Goal: Task Accomplishment & Management: Manage account settings

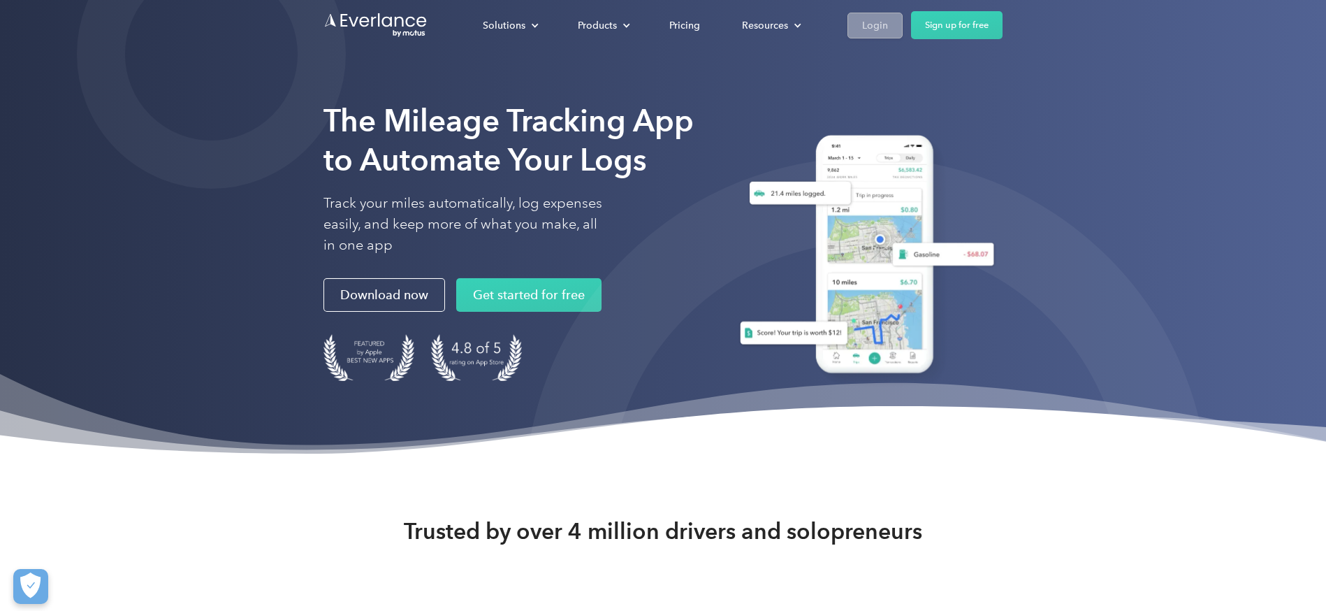
click at [880, 28] on div "Login" at bounding box center [875, 25] width 26 height 17
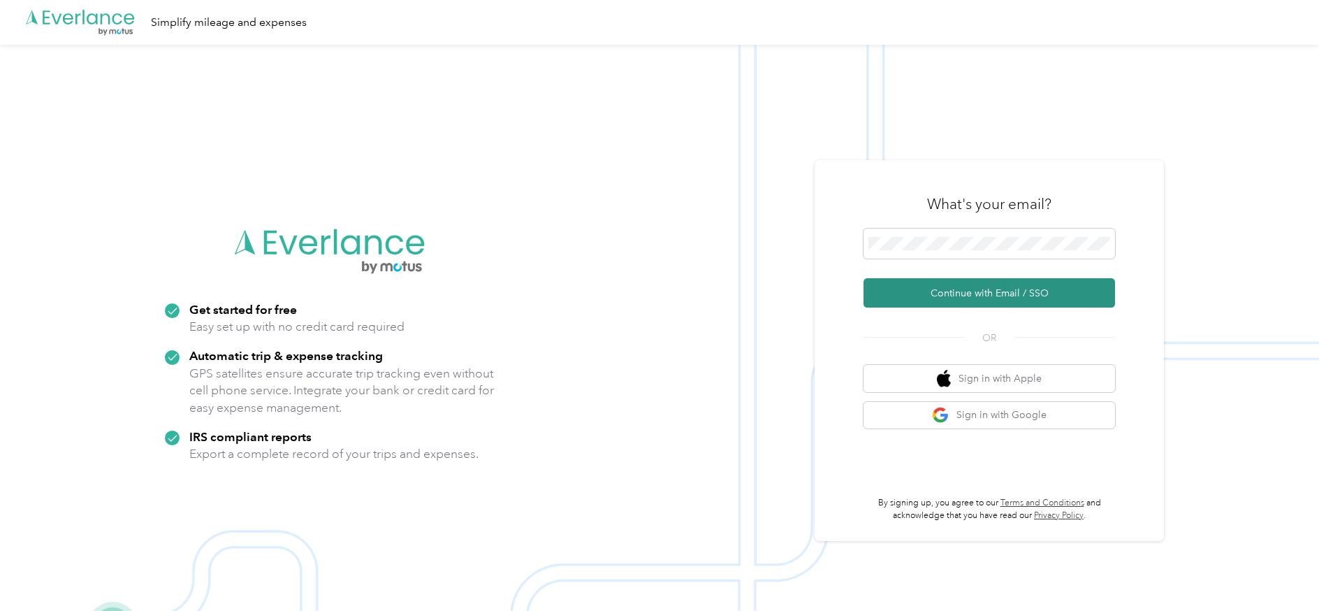
click at [977, 291] on button "Continue with Email / SSO" at bounding box center [988, 292] width 251 height 29
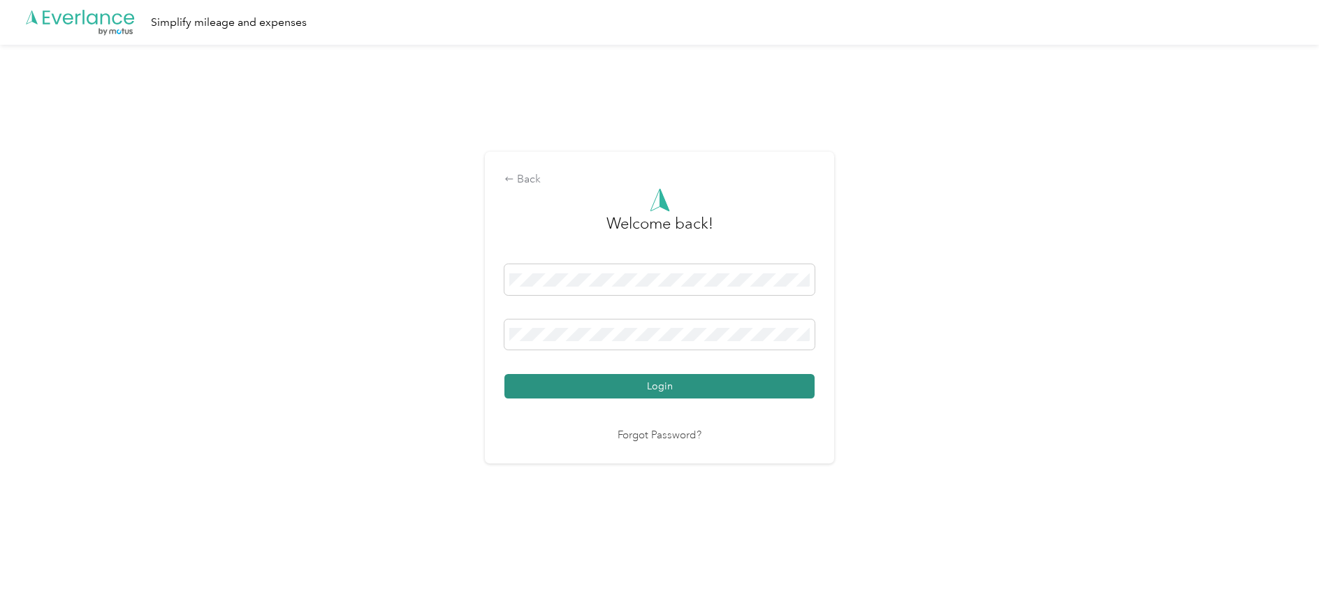
click at [599, 384] on button "Login" at bounding box center [659, 386] width 310 height 24
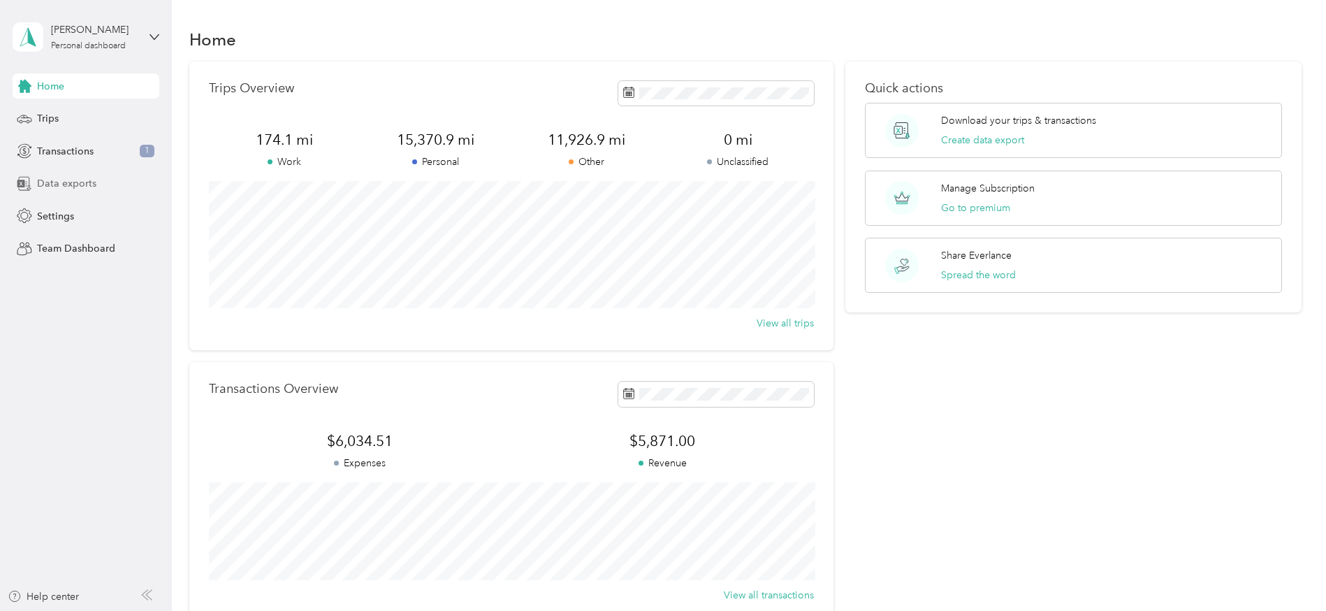
click at [81, 182] on span "Data exports" at bounding box center [66, 183] width 59 height 15
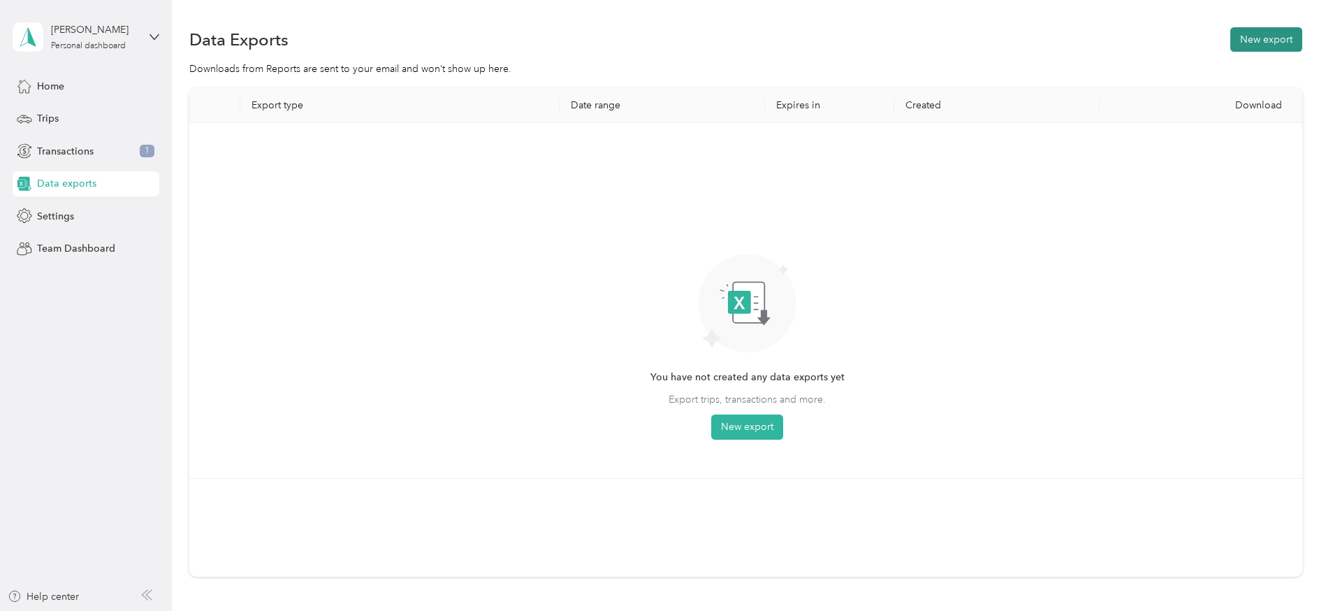
click at [1270, 39] on button "New export" at bounding box center [1266, 39] width 72 height 24
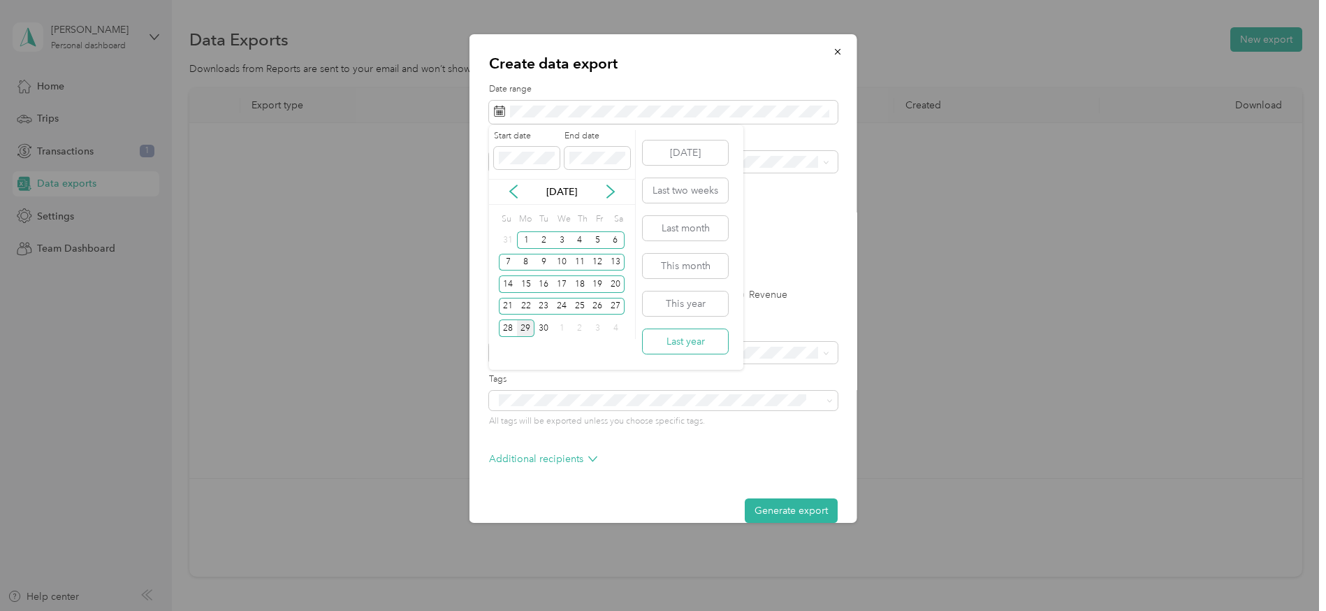
click at [706, 342] on button "Last year" at bounding box center [685, 341] width 85 height 24
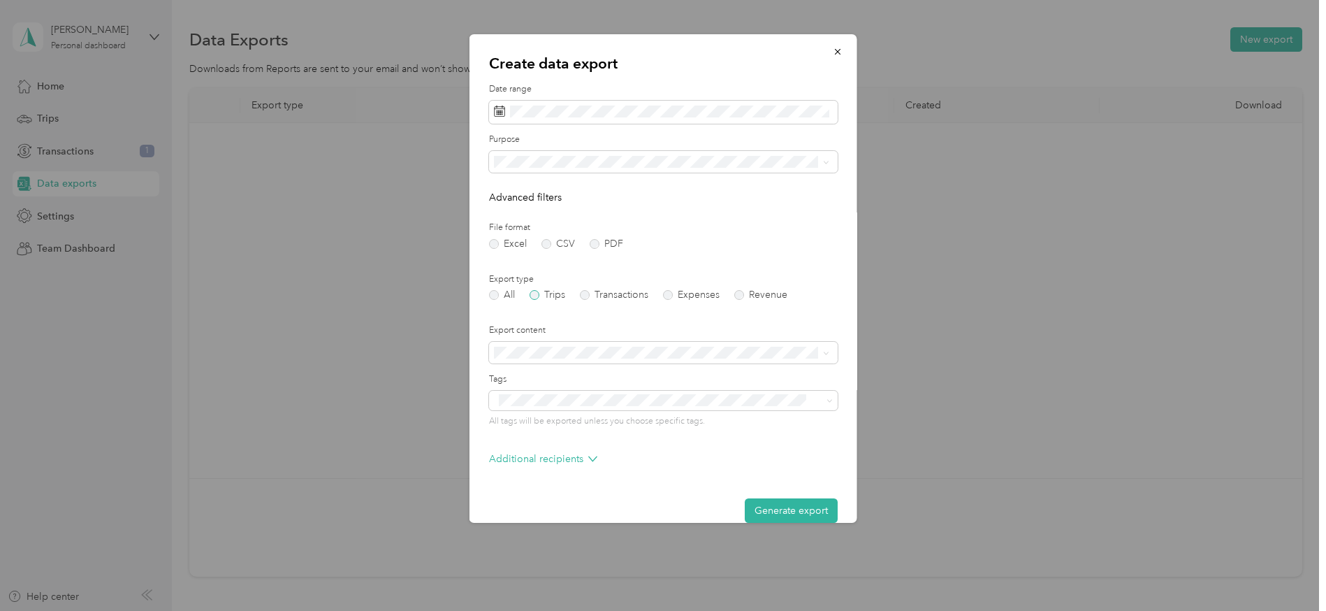
click at [536, 296] on label "Trips" at bounding box center [548, 295] width 36 height 10
click at [543, 377] on div "Summary only" at bounding box center [662, 375] width 326 height 15
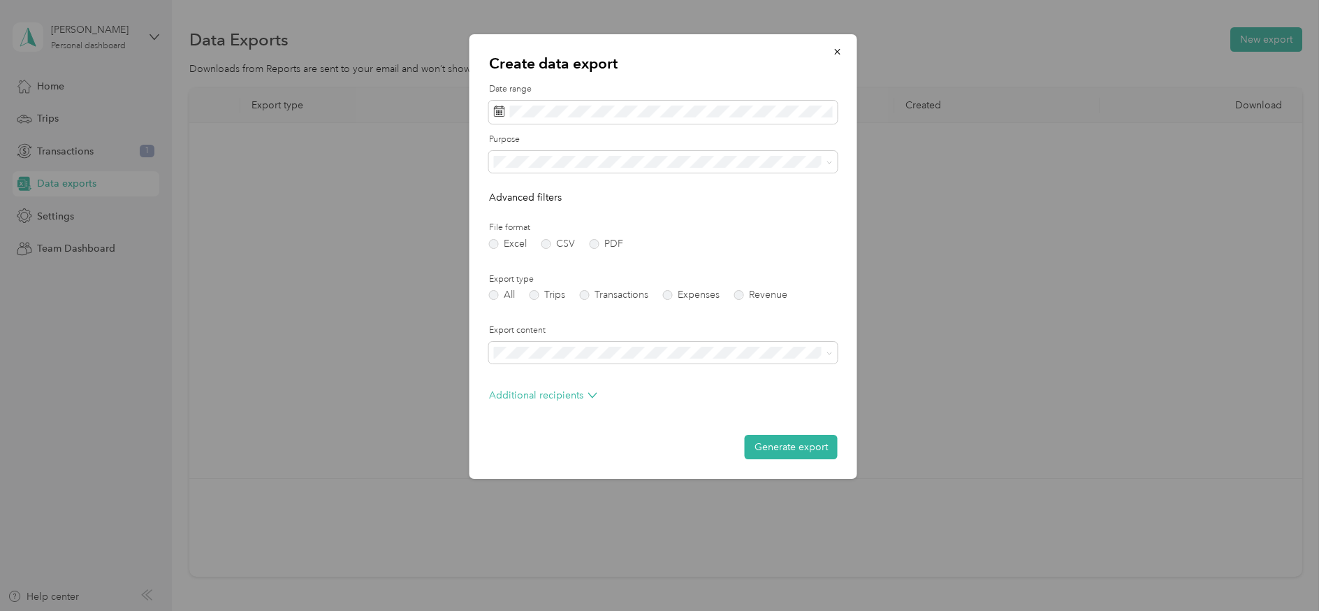
click at [808, 445] on button "Generate export" at bounding box center [791, 447] width 93 height 24
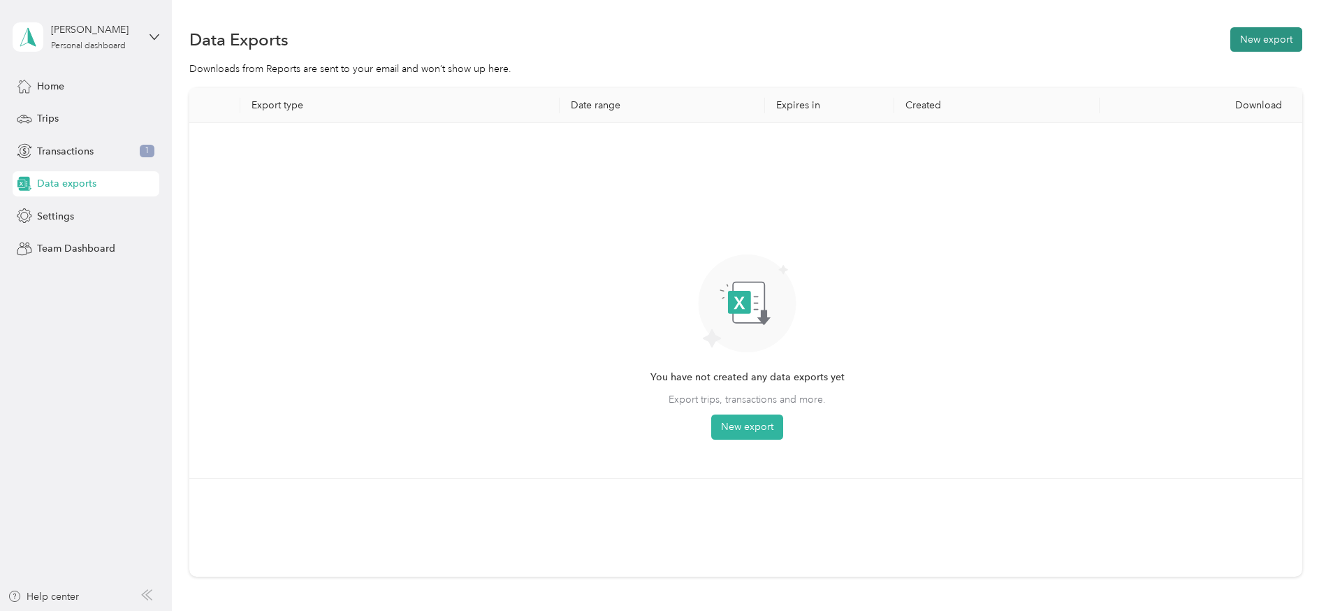
click at [1274, 41] on button "New export" at bounding box center [1266, 39] width 72 height 24
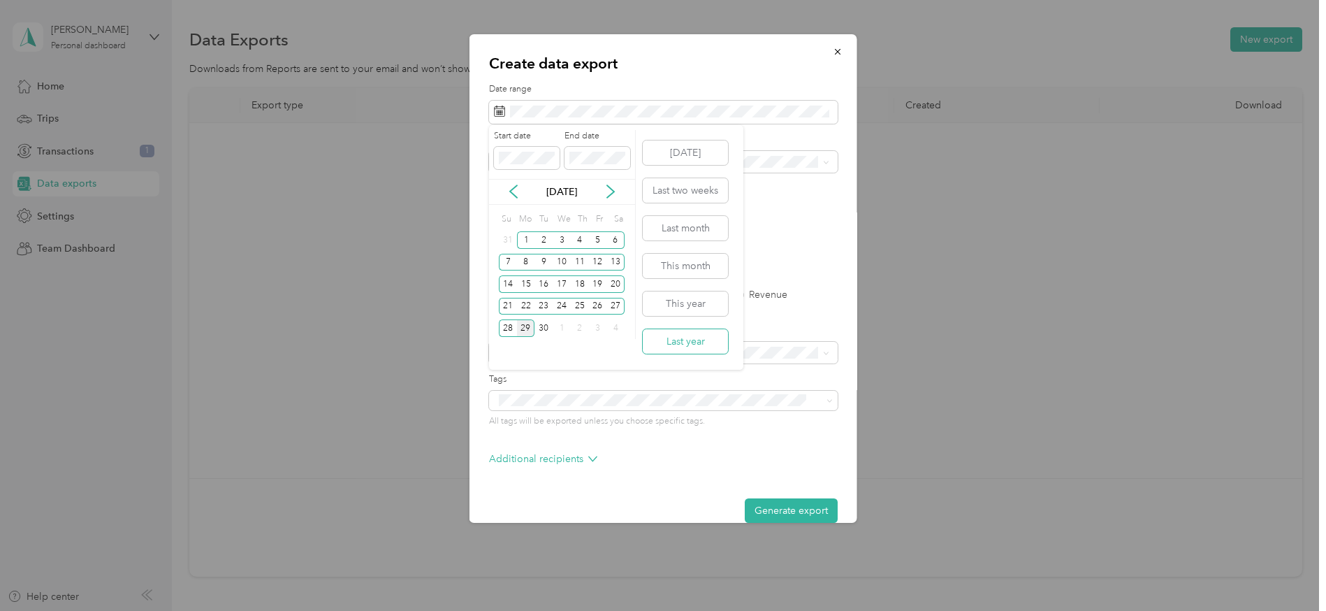
drag, startPoint x: 693, startPoint y: 342, endPoint x: 687, endPoint y: 336, distance: 8.4
click at [692, 342] on button "Last year" at bounding box center [685, 341] width 85 height 24
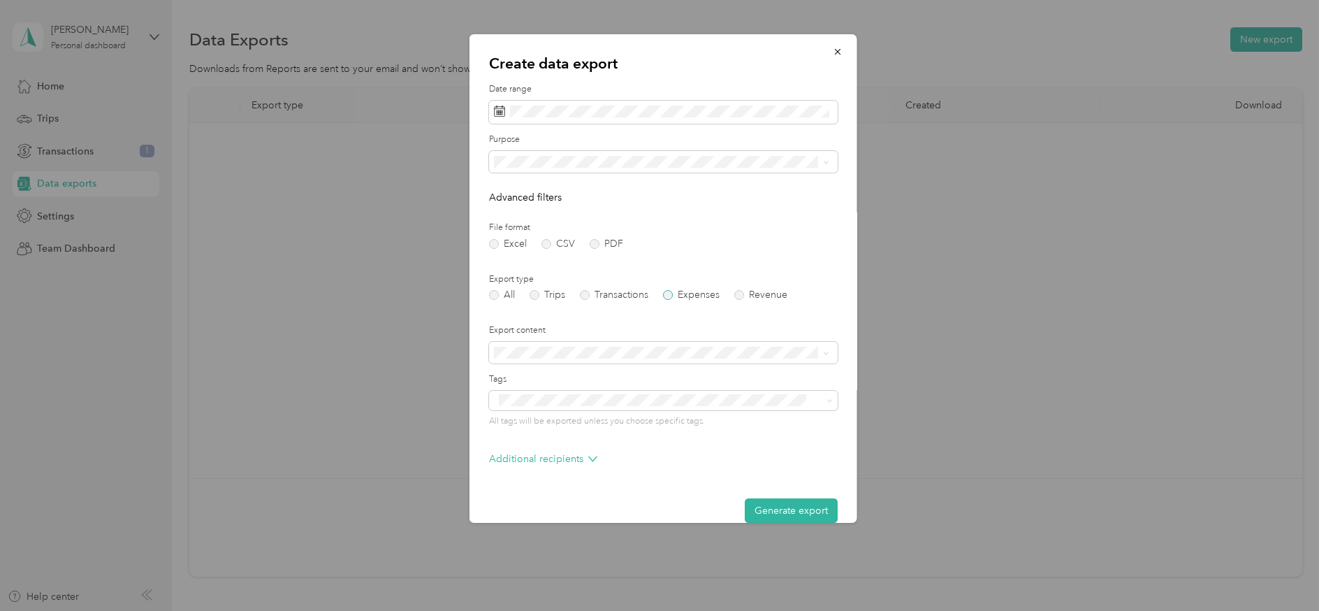
click at [670, 295] on label "Expenses" at bounding box center [691, 295] width 57 height 10
click at [567, 375] on div "Summary only" at bounding box center [662, 374] width 326 height 15
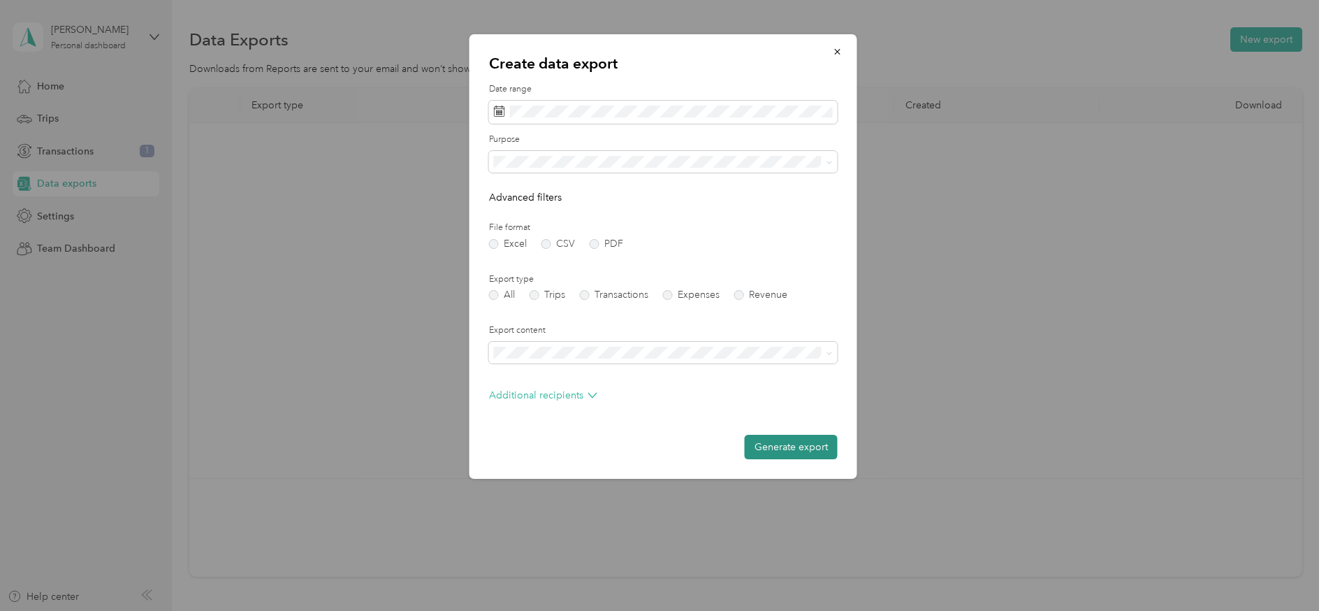
click at [787, 446] on button "Generate export" at bounding box center [791, 447] width 93 height 24
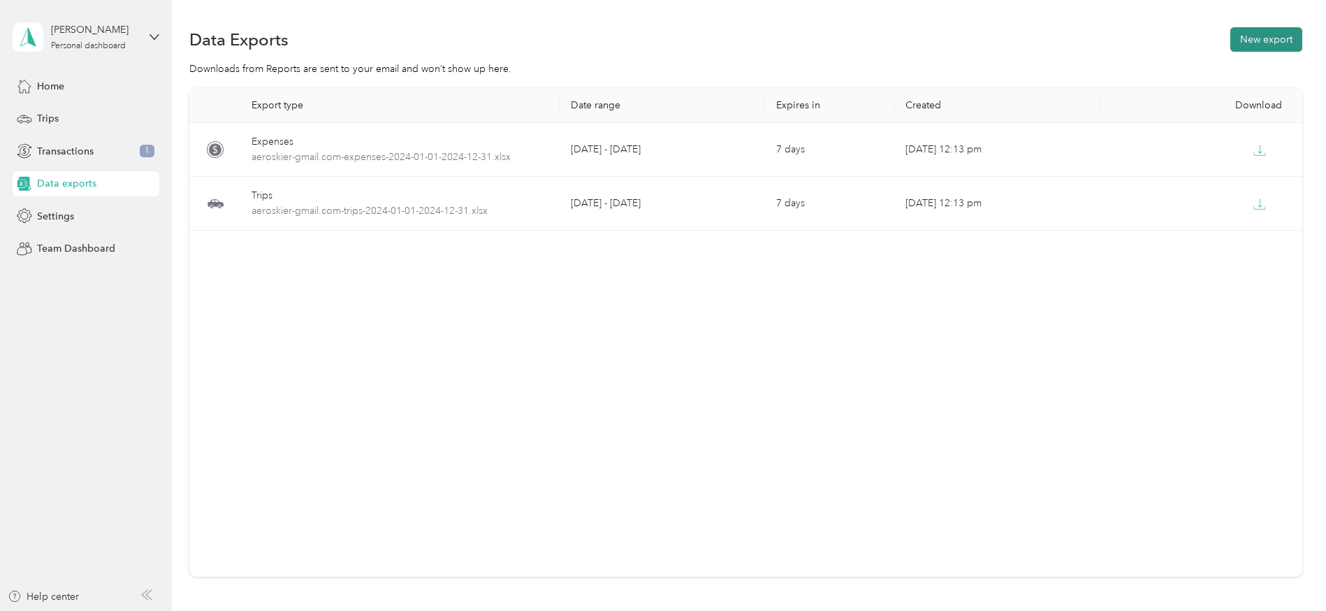
click at [1279, 41] on button "New export" at bounding box center [1266, 39] width 72 height 24
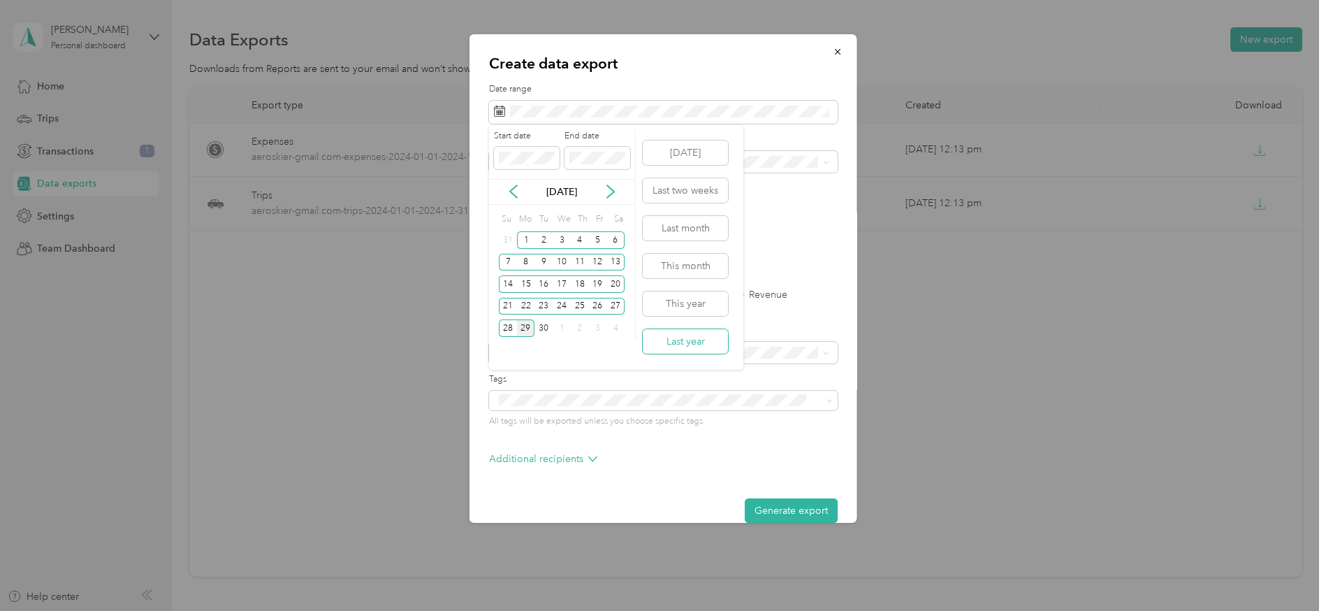
drag, startPoint x: 703, startPoint y: 340, endPoint x: 695, endPoint y: 333, distance: 9.9
click at [699, 337] on button "Last year" at bounding box center [685, 341] width 85 height 24
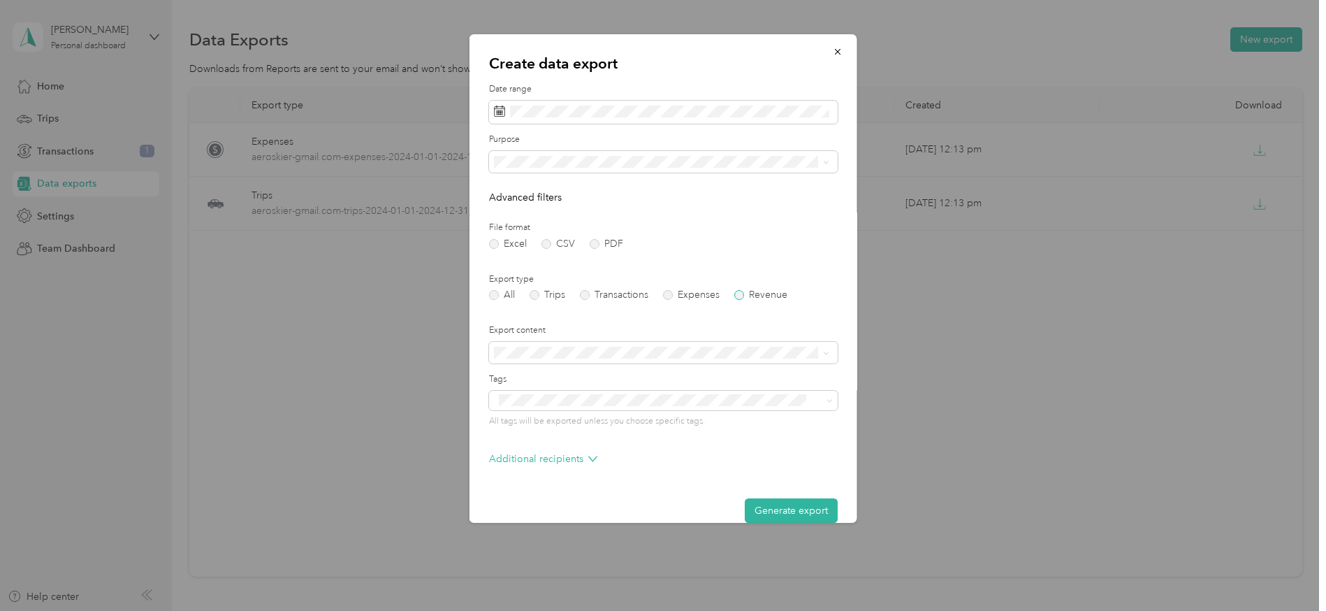
click at [740, 294] on label "Revenue" at bounding box center [760, 295] width 53 height 10
click at [546, 376] on span "Summary only" at bounding box center [530, 376] width 63 height 12
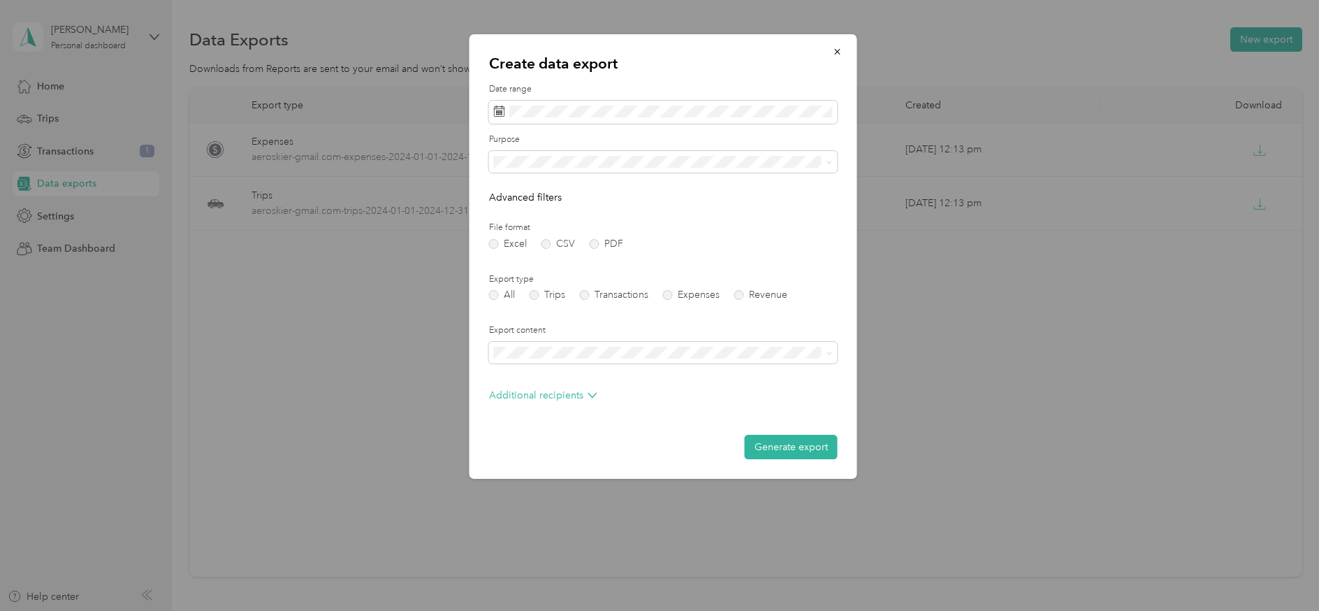
click at [795, 442] on button "Generate export" at bounding box center [791, 447] width 93 height 24
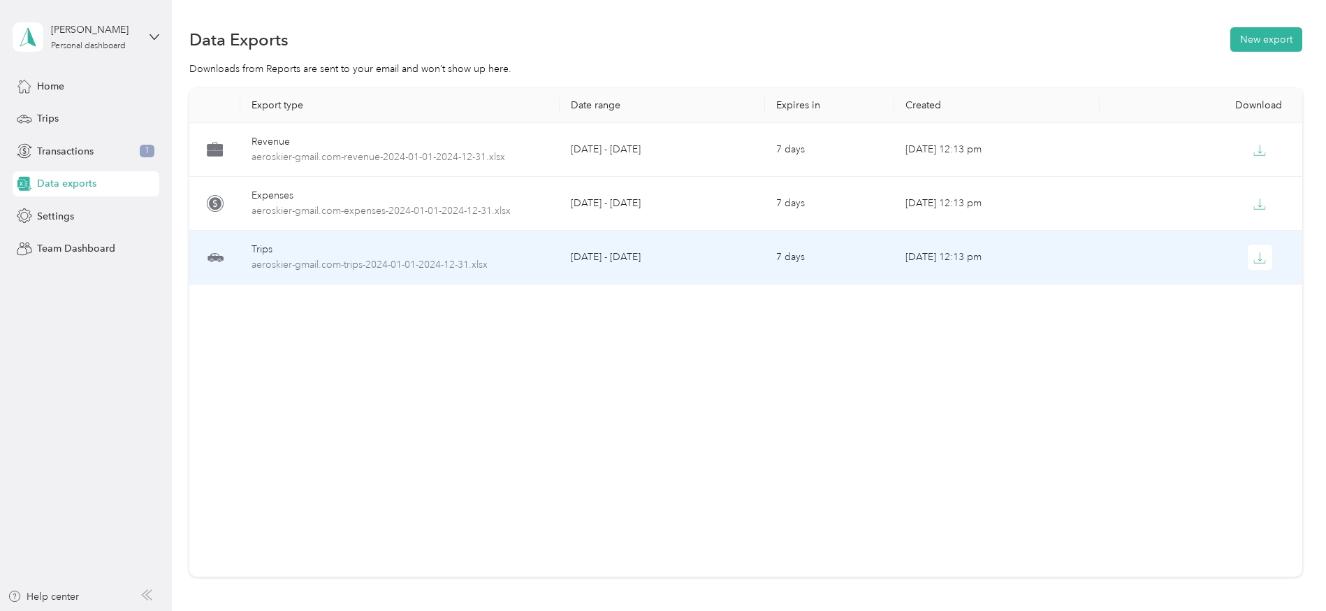
click at [353, 256] on div "Trips" at bounding box center [399, 249] width 297 height 15
click at [1262, 258] on icon "button" at bounding box center [1259, 257] width 13 height 13
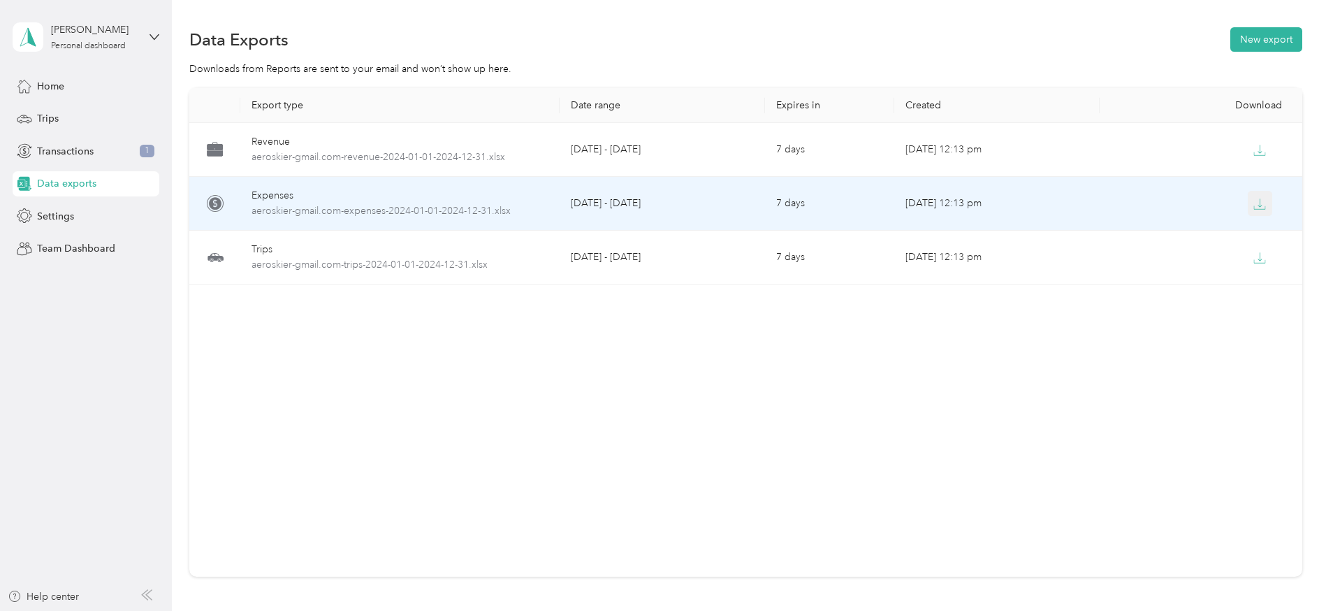
click at [1257, 203] on icon "button" at bounding box center [1259, 204] width 13 height 13
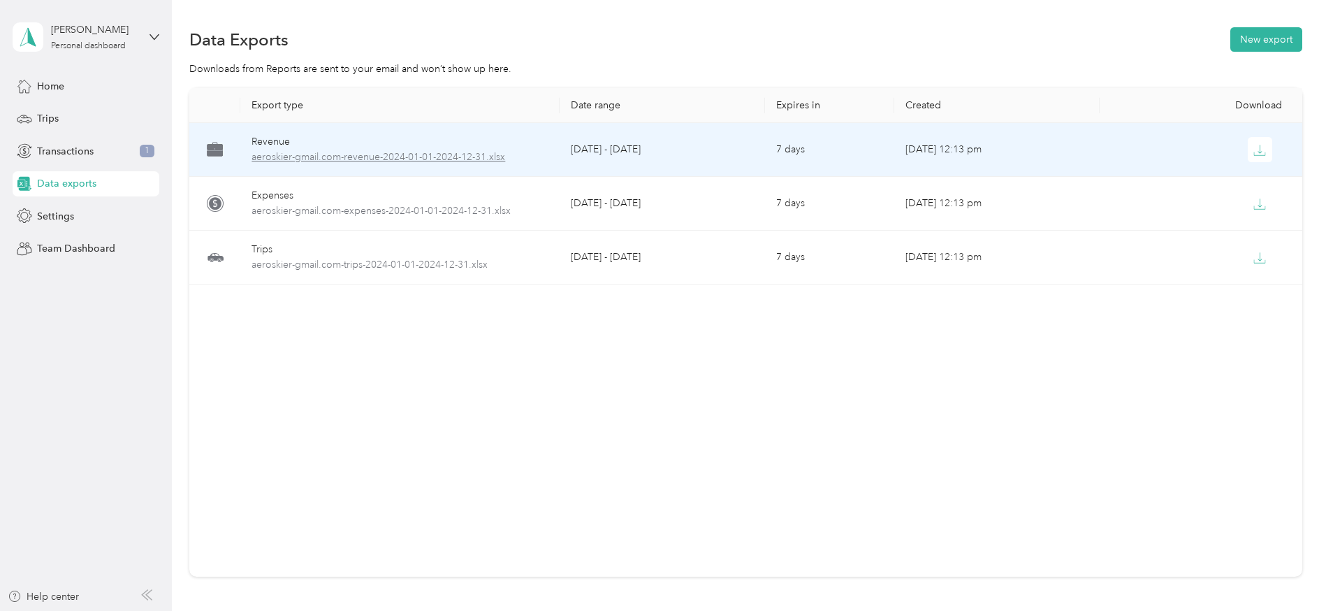
click at [459, 153] on span "aeroskier-gmail.com-revenue-2024-01-01-2024-12-31.xlsx" at bounding box center [399, 156] width 297 height 15
click at [1262, 153] on icon "button" at bounding box center [1259, 150] width 13 height 13
